Goal: Task Accomplishment & Management: Manage account settings

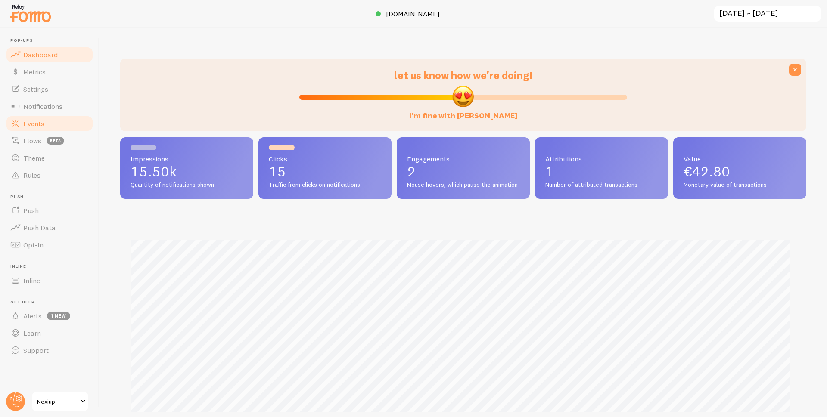
scroll to position [430390, 429937]
click at [42, 127] on span "Events" at bounding box center [33, 123] width 21 height 9
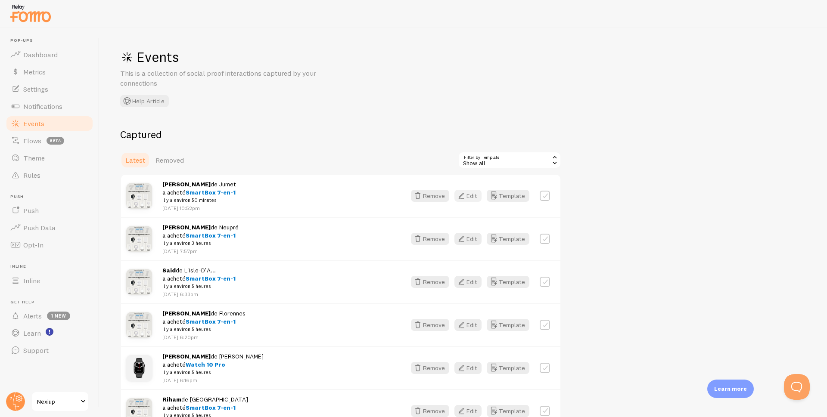
click at [463, 196] on icon "button" at bounding box center [461, 196] width 10 height 10
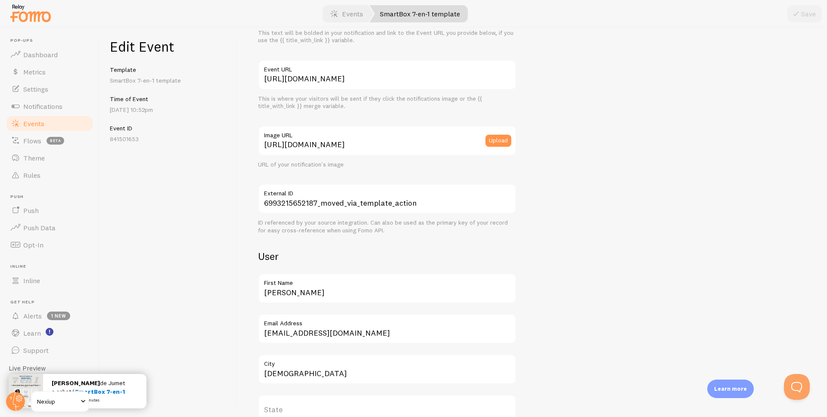
scroll to position [86, 0]
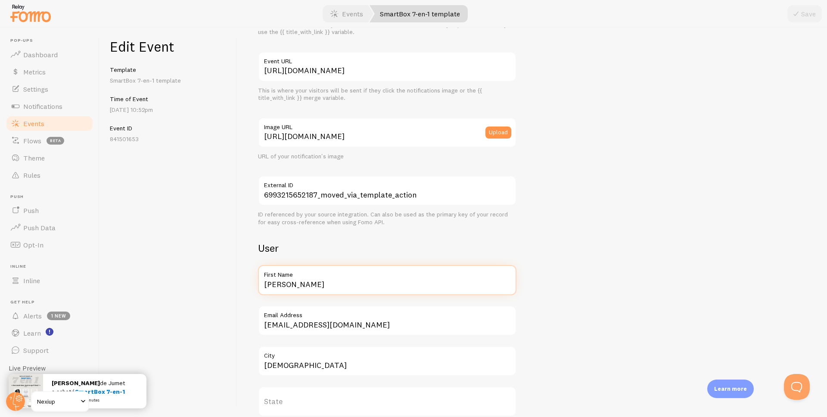
drag, startPoint x: 313, startPoint y: 290, endPoint x: 251, endPoint y: 295, distance: 62.2
click at [251, 295] on div "Meta SmartBox 7-en-1 Title This text will be bolded in your notification and li…" at bounding box center [532, 223] width 590 height 390
type input "[PERSON_NAME]"
click at [799, 18] on icon "submit" at bounding box center [796, 14] width 10 height 10
click at [42, 127] on span "Events" at bounding box center [33, 123] width 21 height 9
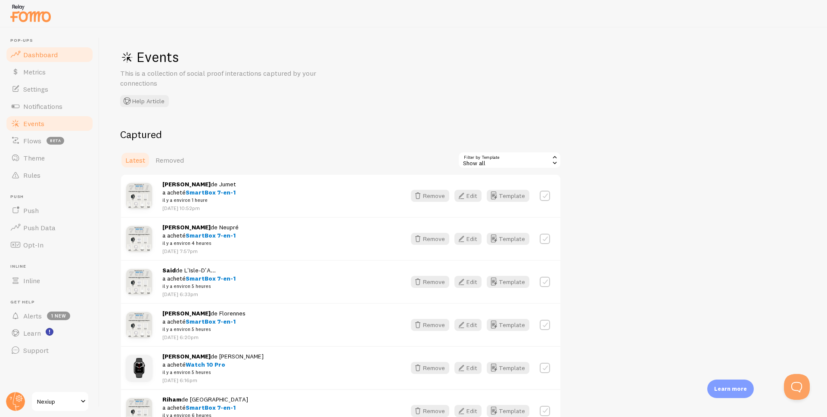
click at [41, 52] on span "Dashboard" at bounding box center [40, 54] width 34 height 9
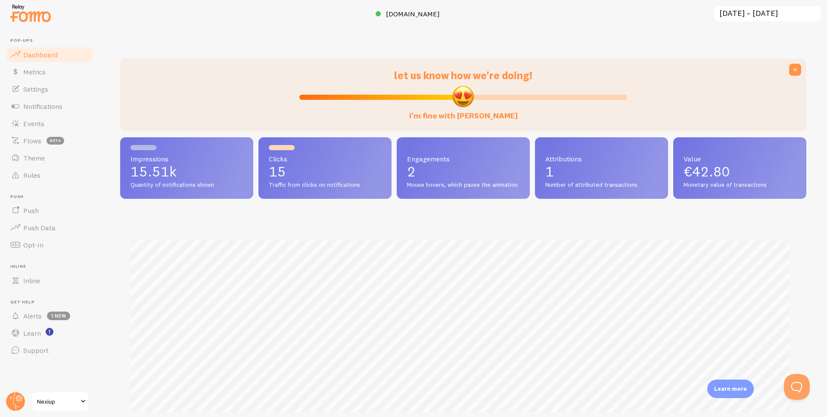
scroll to position [226, 680]
